Goal: Information Seeking & Learning: Find specific page/section

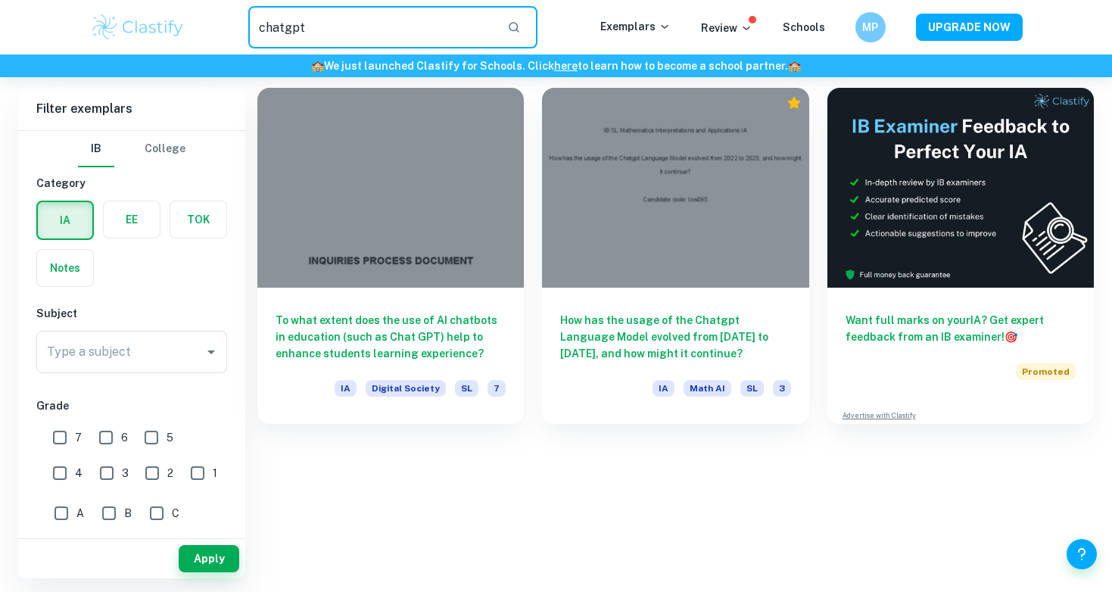
scroll to position [77, 0]
click at [190, 29] on div "chatgpt ​" at bounding box center [392, 27] width 414 height 42
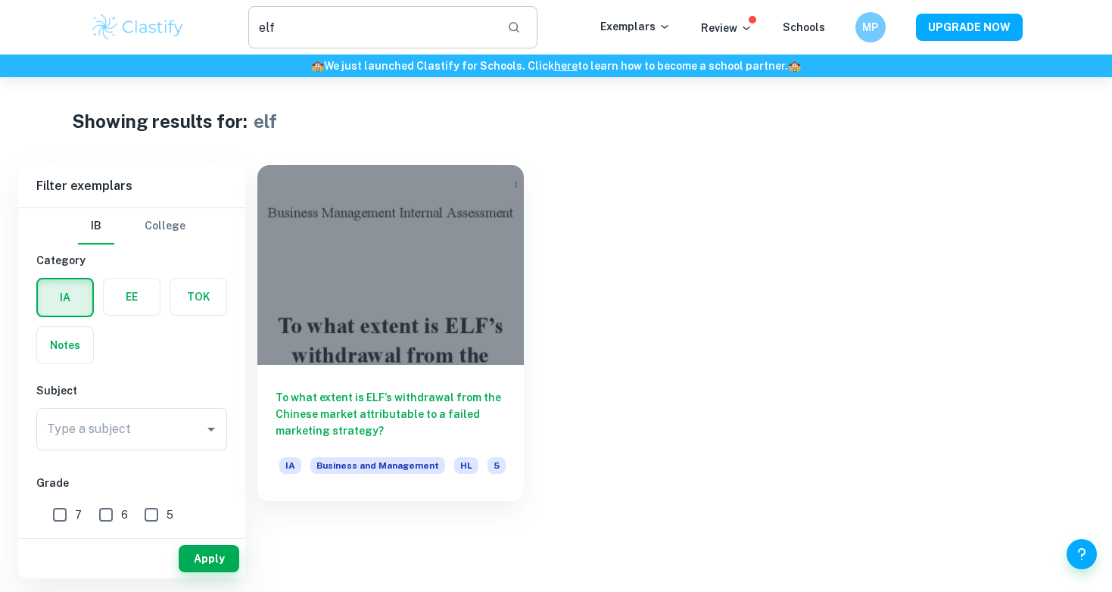
click at [332, 25] on input "elf" at bounding box center [372, 27] width 248 height 42
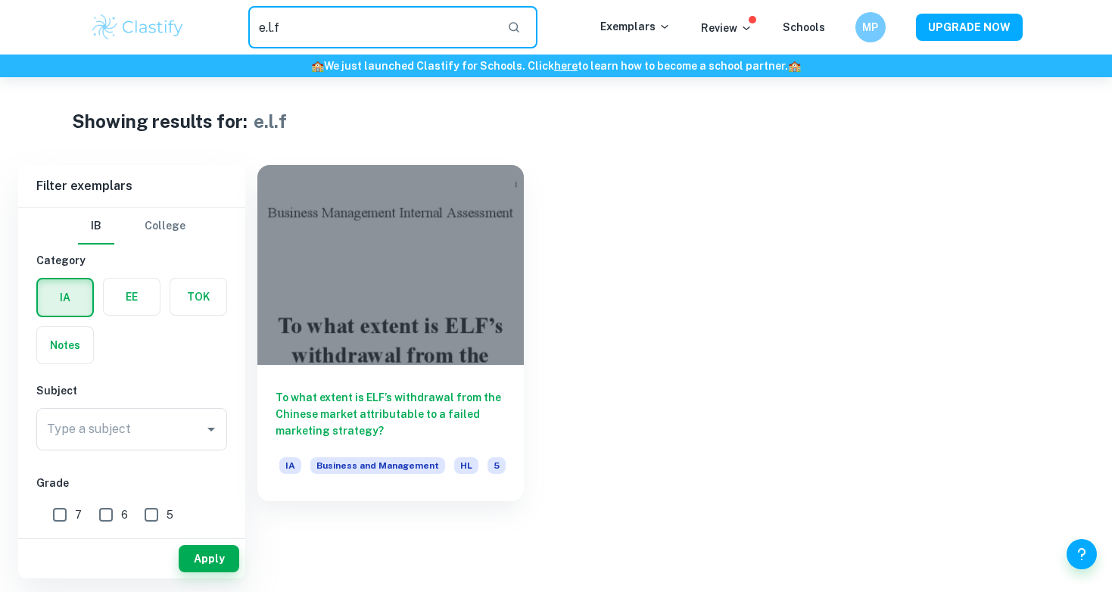
drag, startPoint x: 301, startPoint y: 24, endPoint x: 263, endPoint y: 24, distance: 37.8
click at [275, 24] on input "e.l.f" at bounding box center [372, 27] width 248 height 42
drag, startPoint x: 308, startPoint y: 32, endPoint x: 219, endPoint y: 23, distance: 89.7
click at [219, 23] on div "e.l.f ​" at bounding box center [392, 27] width 414 height 42
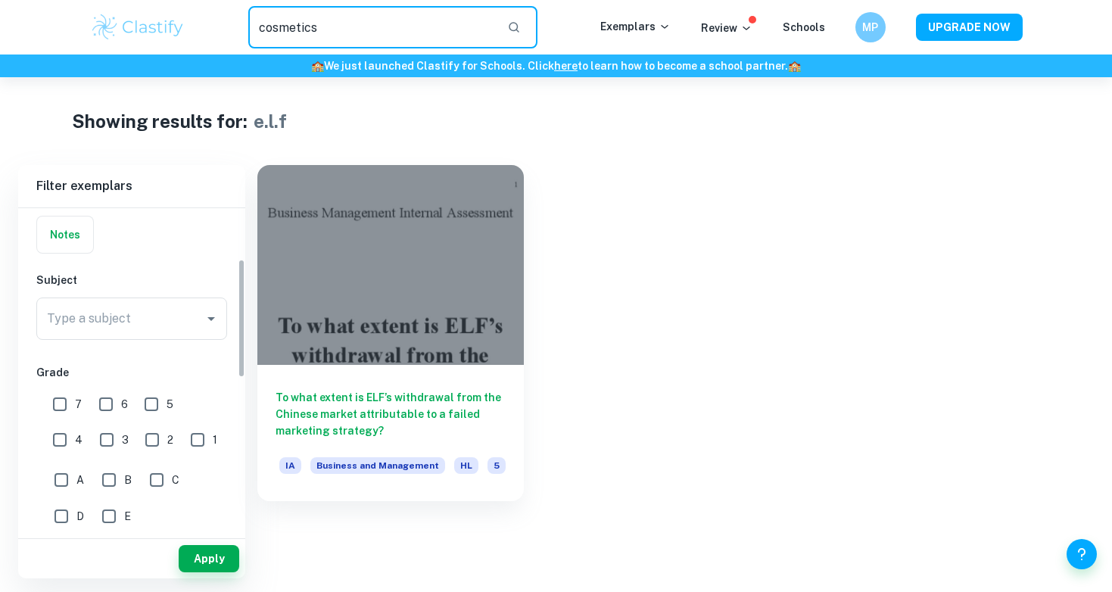
scroll to position [139, 0]
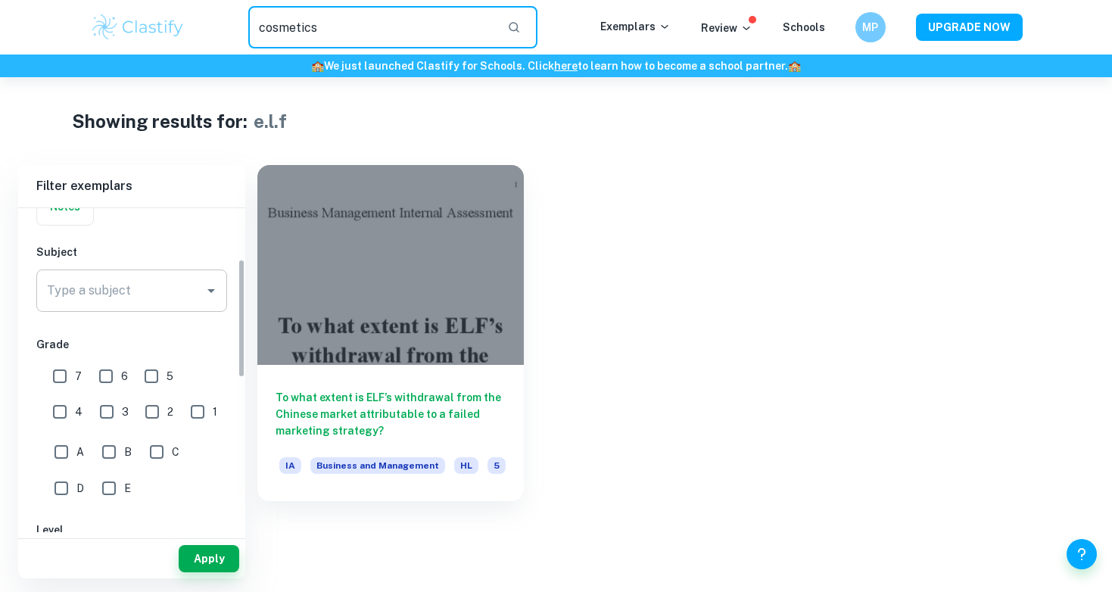
type input "cosmetics"
click at [130, 290] on input "Type a subject" at bounding box center [120, 290] width 154 height 29
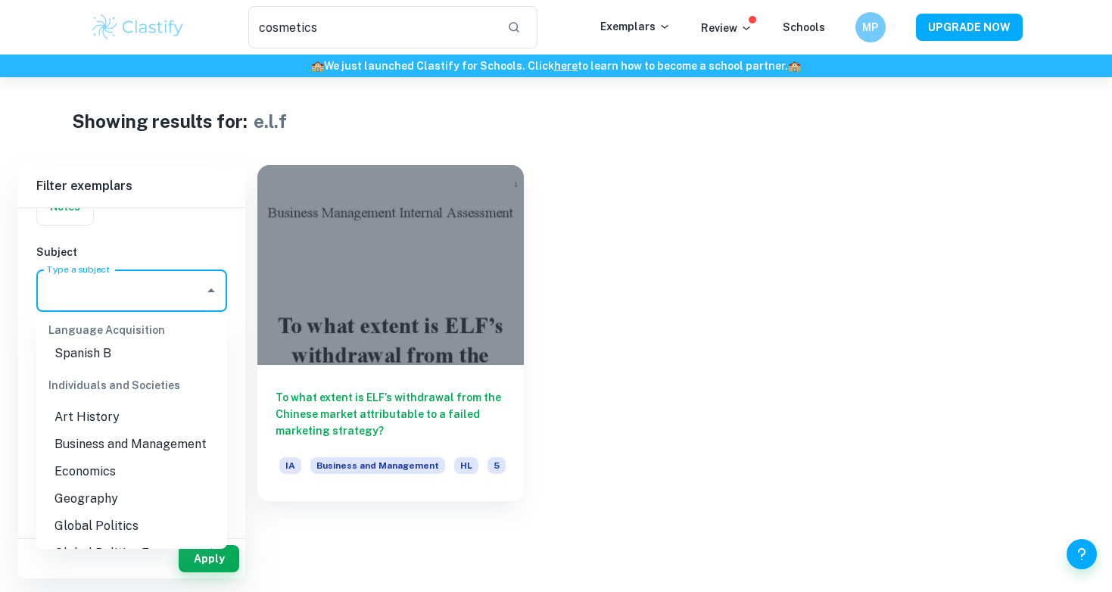
scroll to position [1433, 0]
click at [189, 429] on li "Business and Management" at bounding box center [131, 442] width 191 height 27
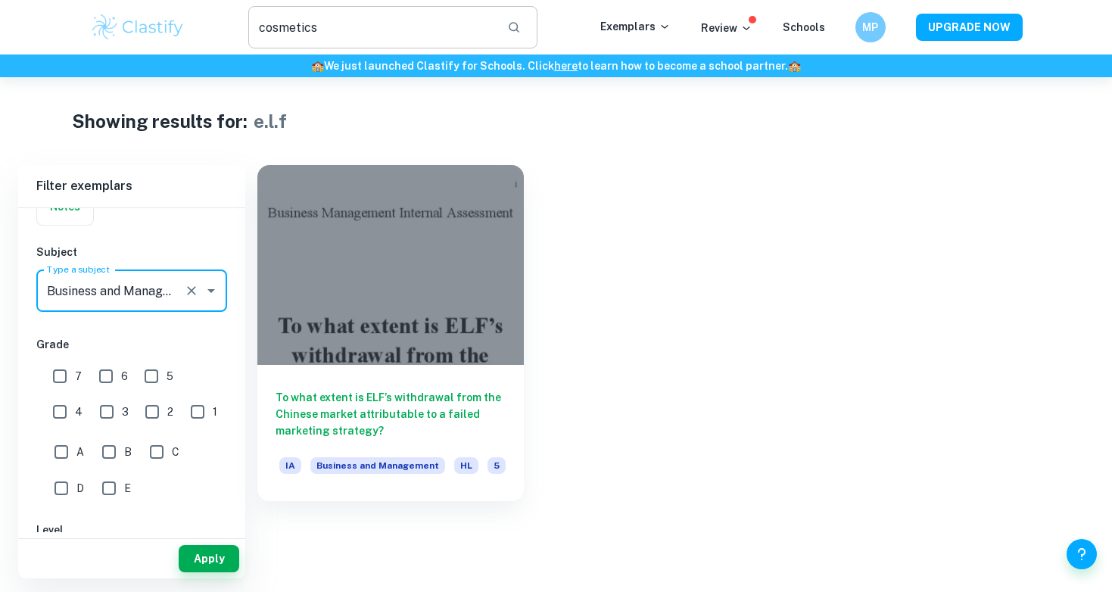
click at [521, 21] on icon "button" at bounding box center [514, 27] width 14 height 14
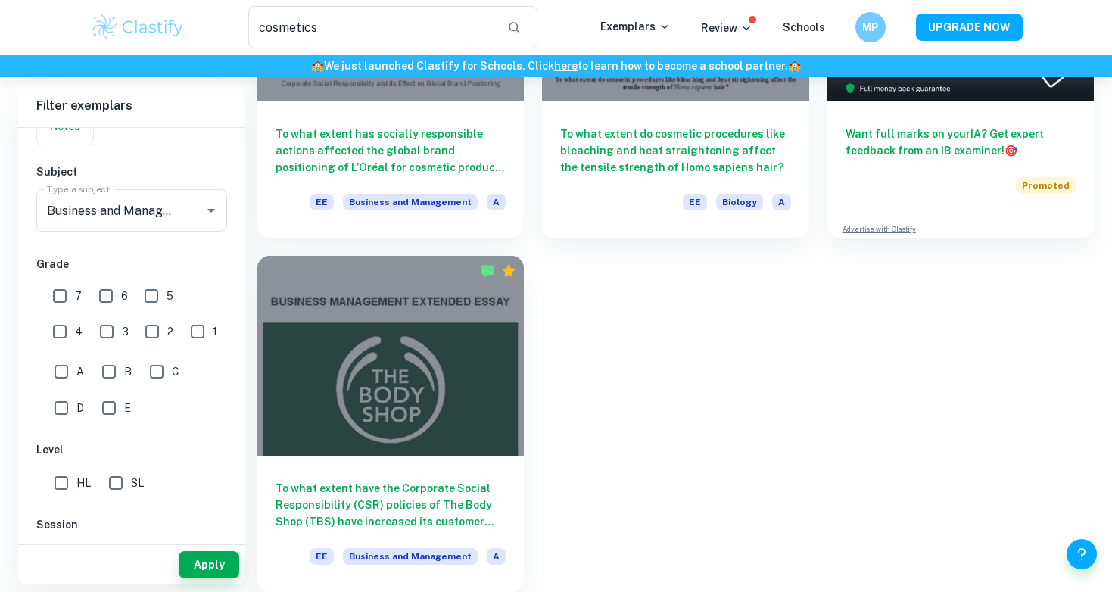
scroll to position [263, 0]
